Goal: Information Seeking & Learning: Learn about a topic

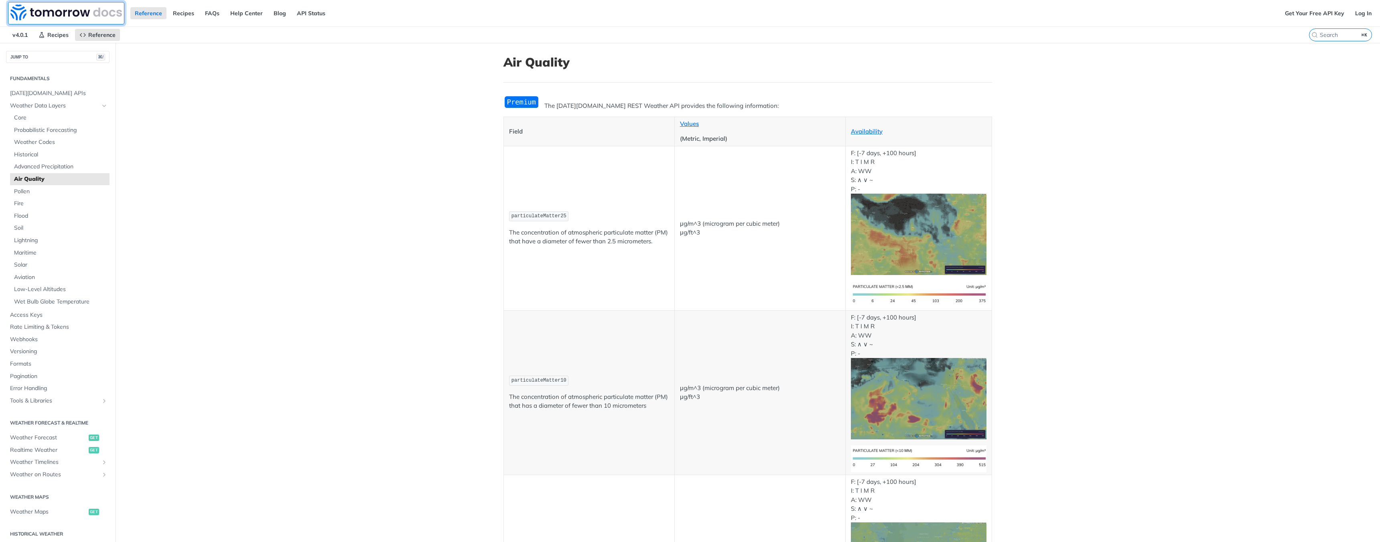
click at [65, 11] on img at bounding box center [65, 12] width 111 height 16
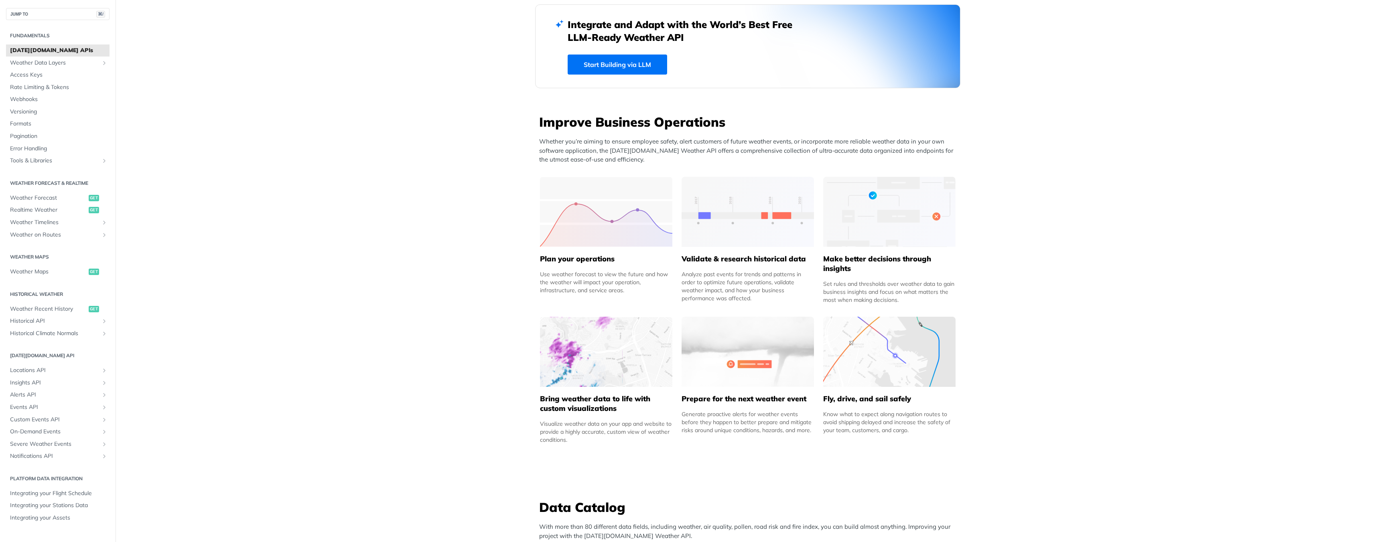
scroll to position [284, 0]
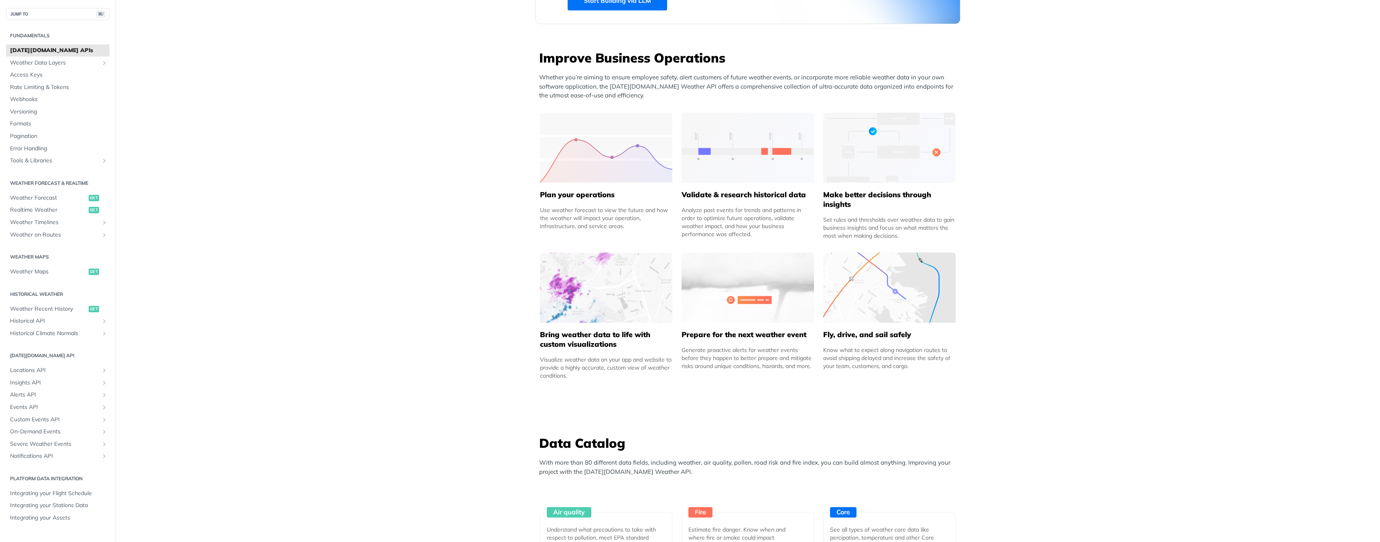
click at [595, 296] on img at bounding box center [606, 288] width 132 height 70
click at [591, 343] on h5 "Bring weather data to life with custom visualizations" at bounding box center [606, 339] width 132 height 19
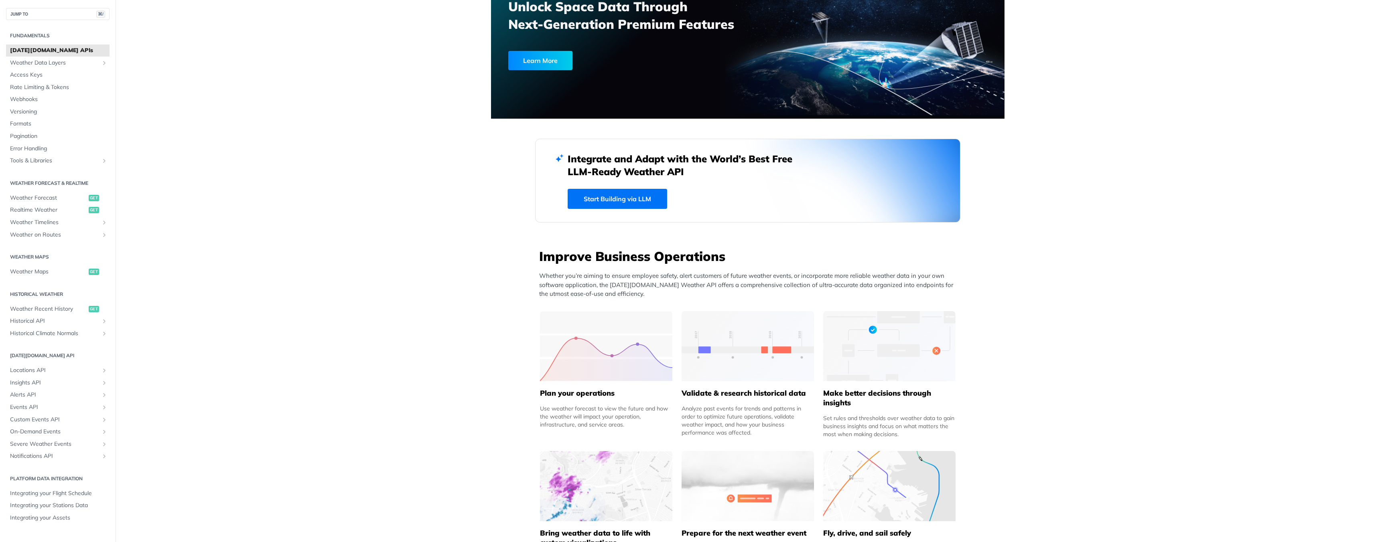
scroll to position [0, 0]
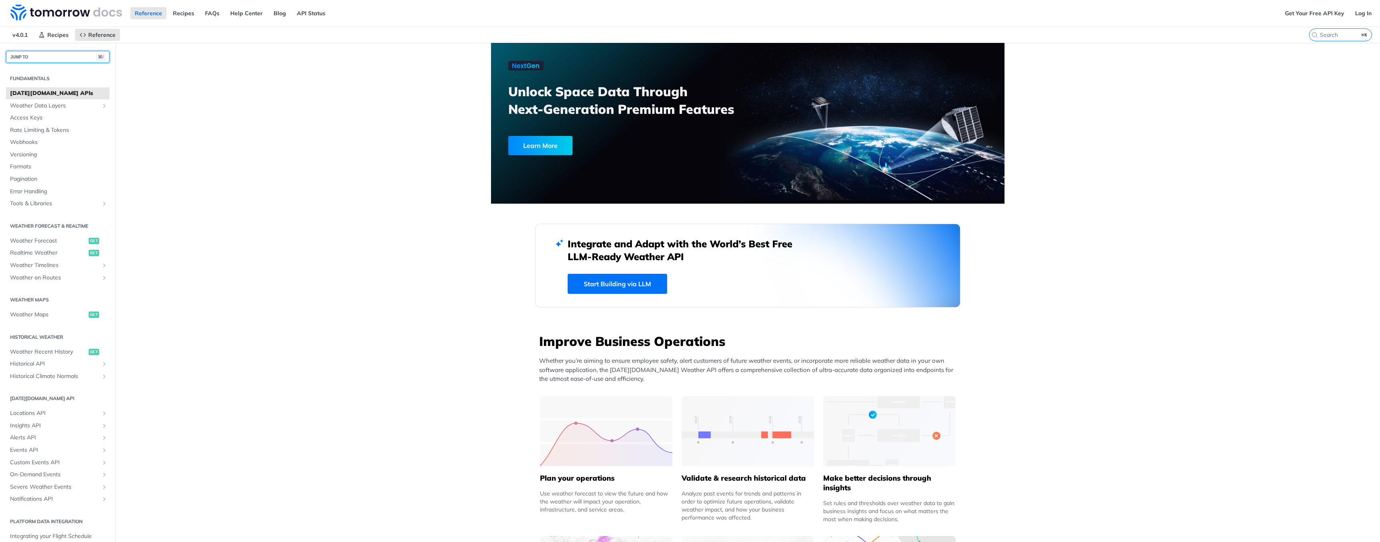
click at [22, 55] on button "JUMP TO ⌘/" at bounding box center [57, 57] width 103 height 12
click at [266, 41] on div "Jump to Content Reference Recipes FAQs Help Center Blog API Status Recipes Refe…" at bounding box center [690, 271] width 1380 height 542
click at [57, 10] on img at bounding box center [65, 12] width 111 height 16
